Goal: Task Accomplishment & Management: Complete application form

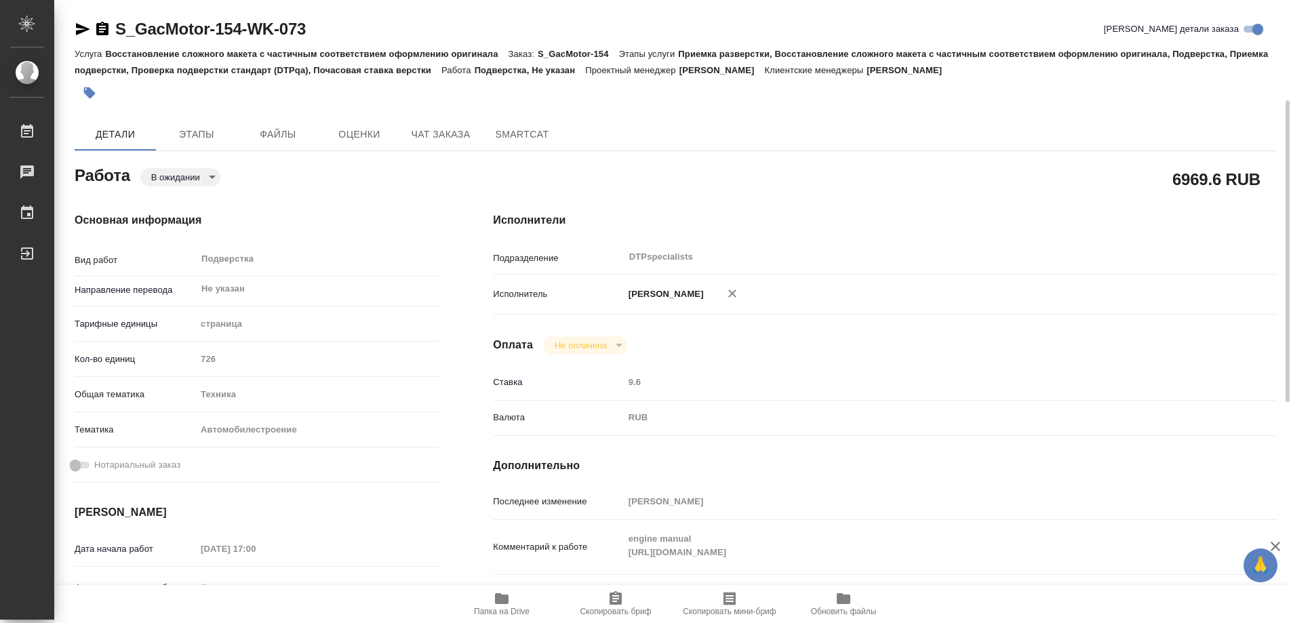
scroll to position [68, 0]
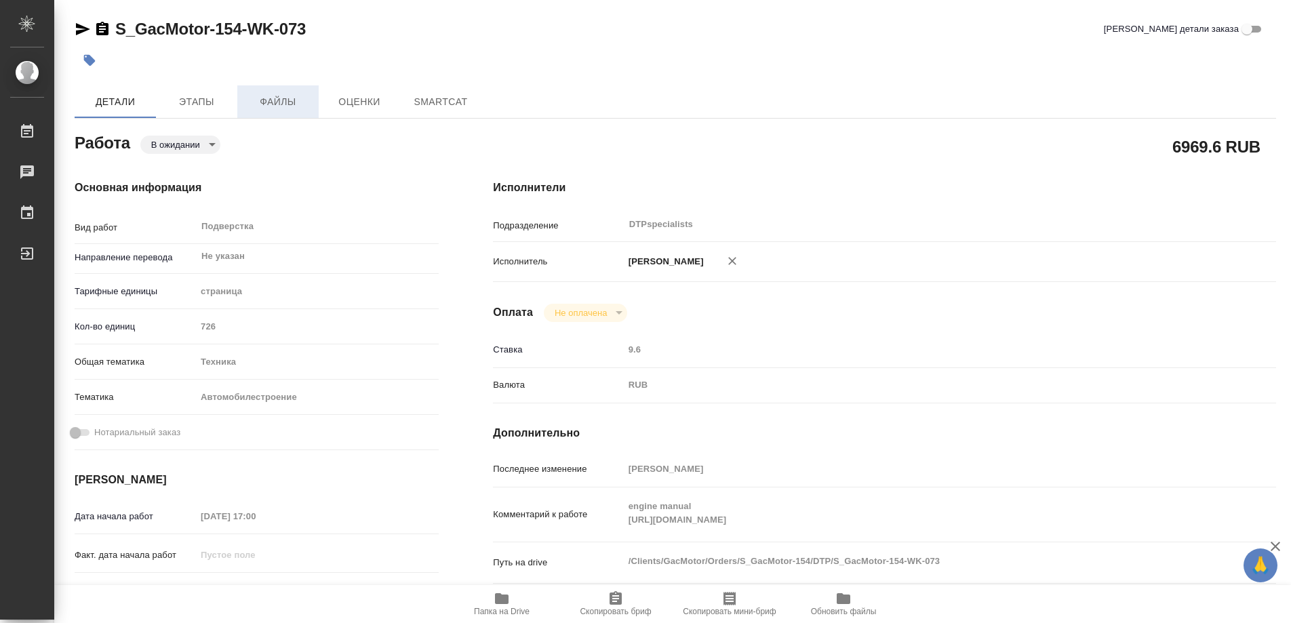
type textarea "x"
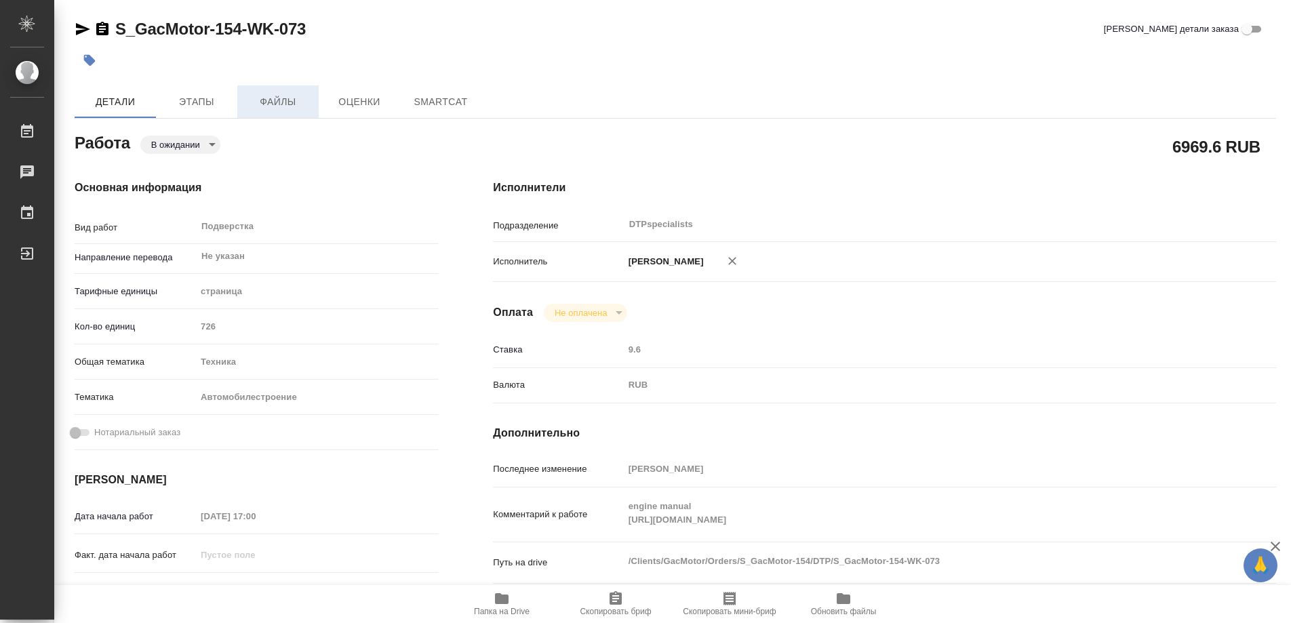
type textarea "x"
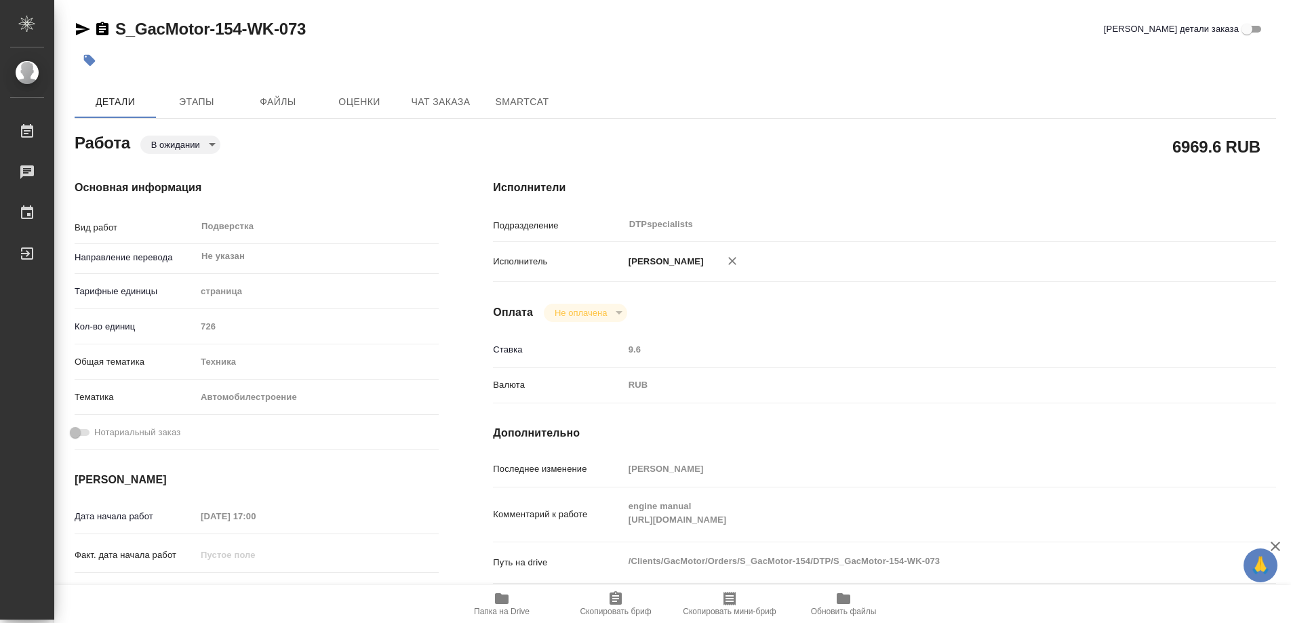
type textarea "x"
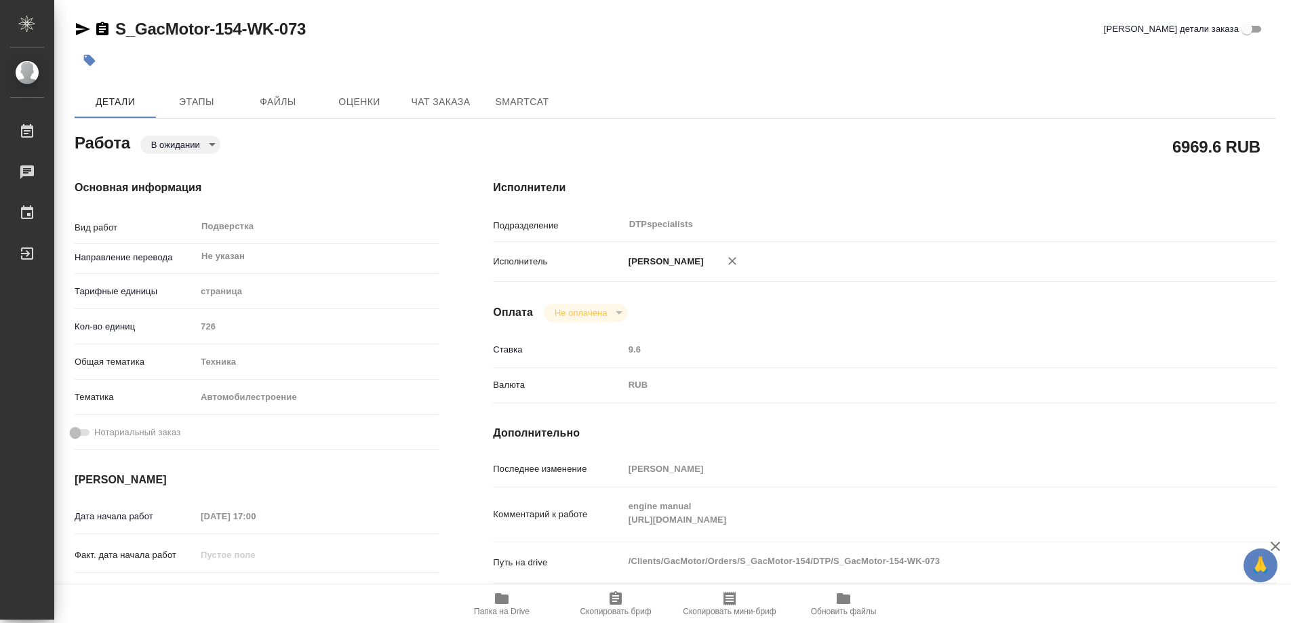
type textarea "x"
